Goal: Complete application form

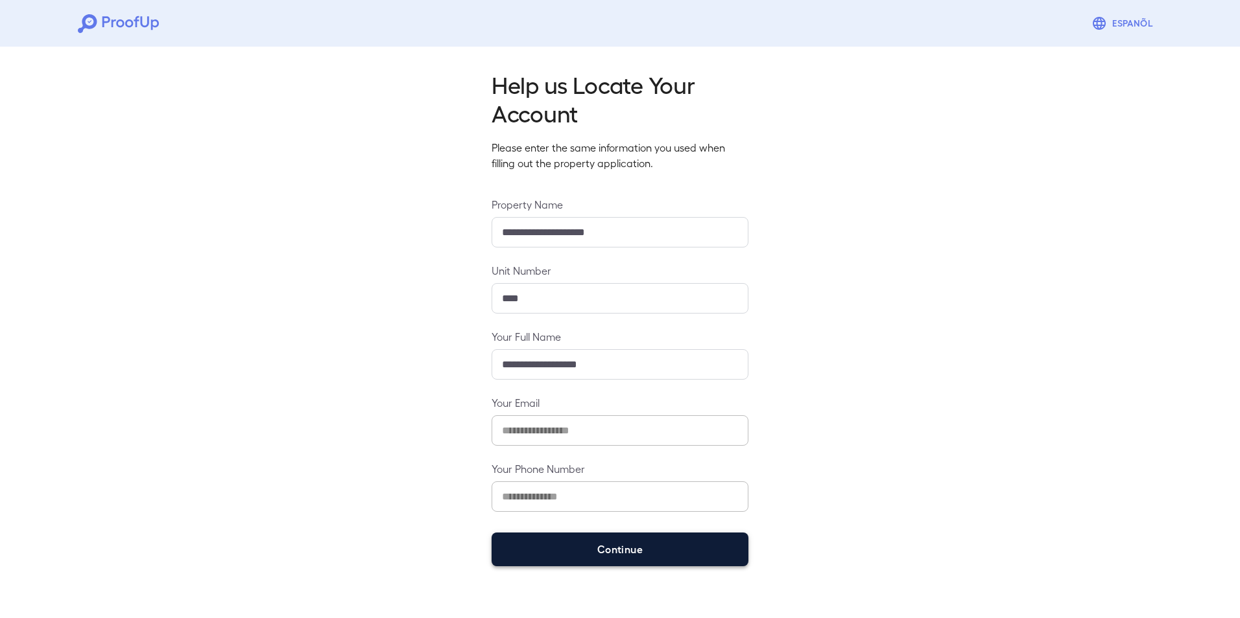
click at [629, 545] on button "Continue" at bounding box center [619, 550] width 257 height 34
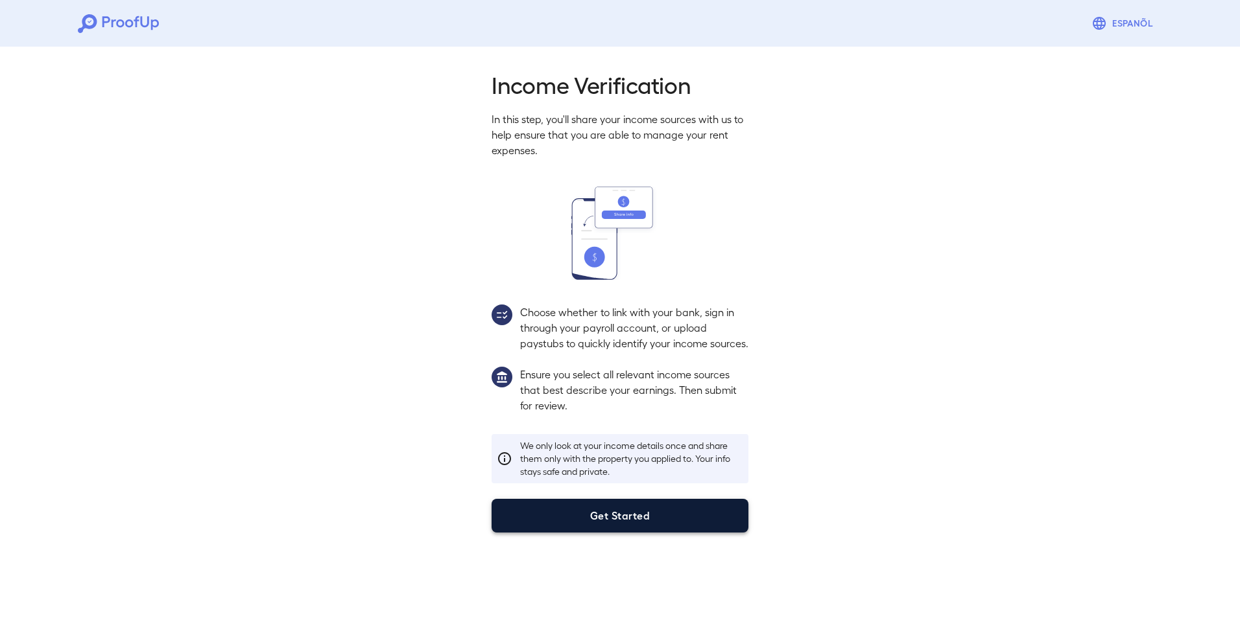
click at [618, 528] on button "Get Started" at bounding box center [619, 516] width 257 height 34
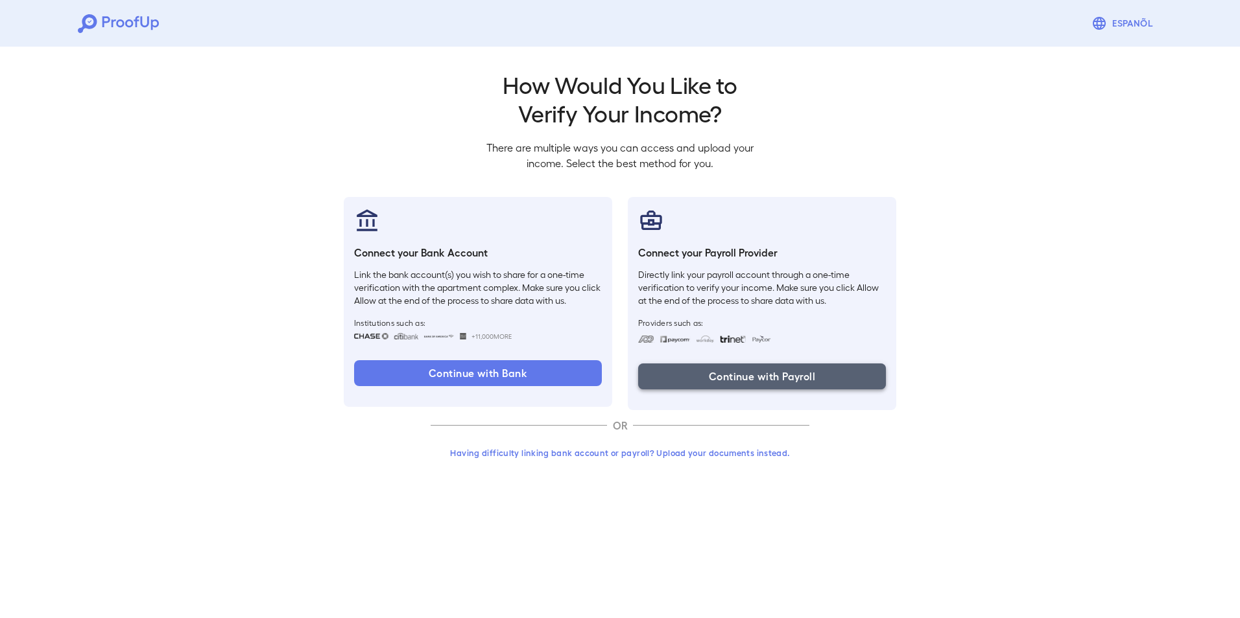
click at [742, 373] on button "Continue with Payroll" at bounding box center [762, 377] width 248 height 26
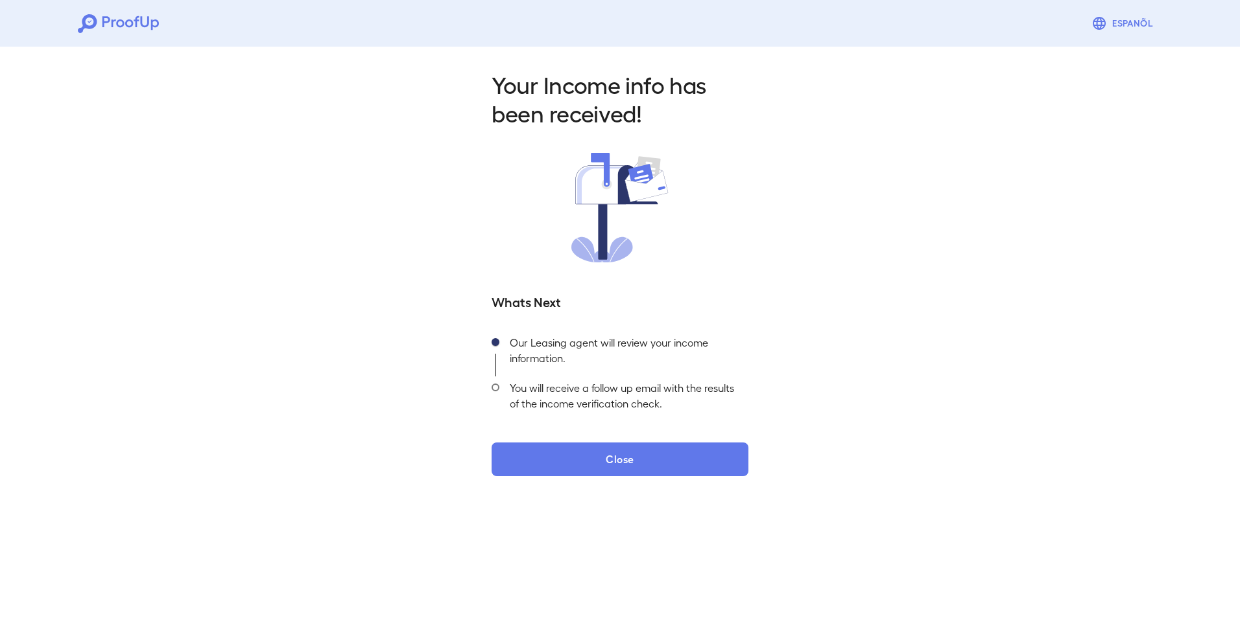
click at [626, 458] on button "Close" at bounding box center [619, 460] width 257 height 34
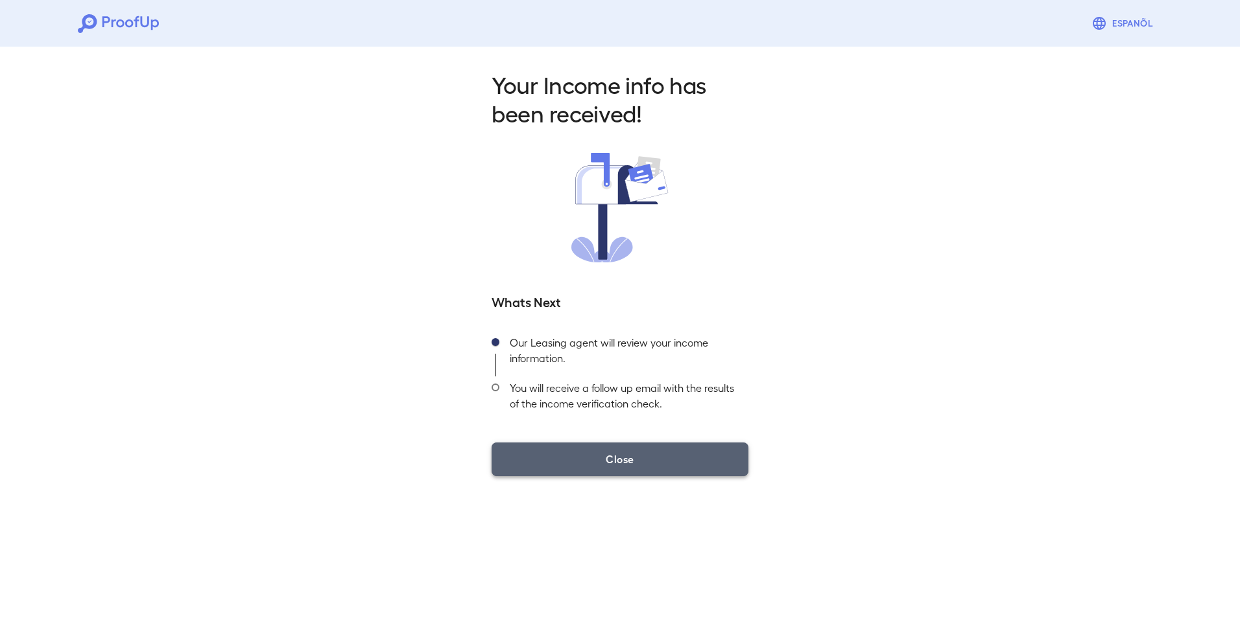
click at [591, 462] on button "Close" at bounding box center [619, 460] width 257 height 34
click at [570, 454] on button "Close" at bounding box center [619, 460] width 257 height 34
